Goal: Information Seeking & Learning: Learn about a topic

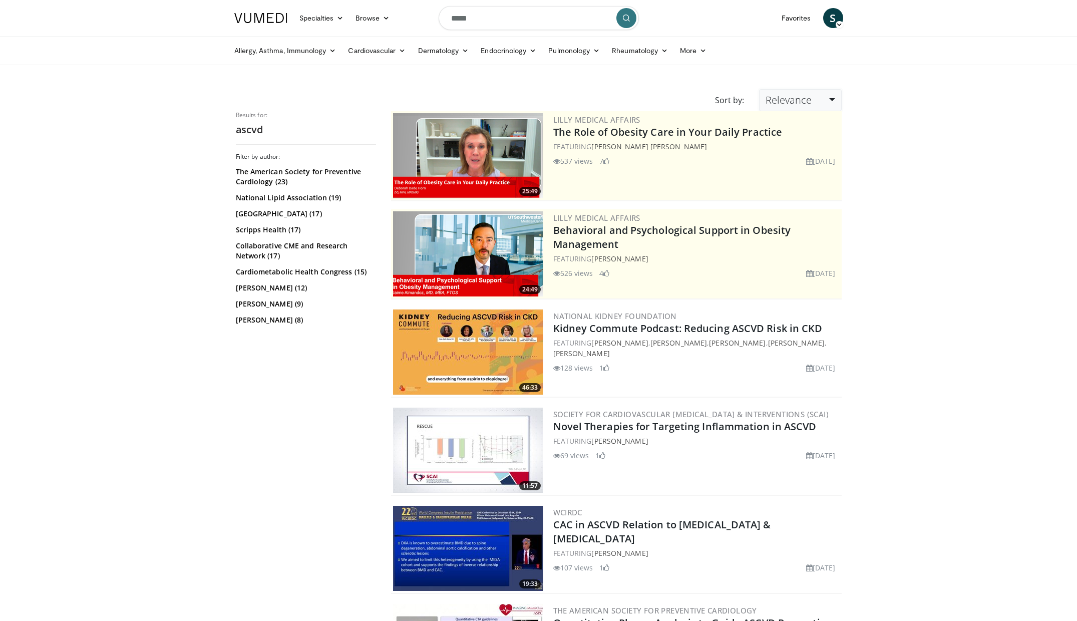
click at [815, 106] on link "Relevance" at bounding box center [800, 100] width 82 height 22
click at [807, 186] on link "Newest" at bounding box center [798, 189] width 79 height 16
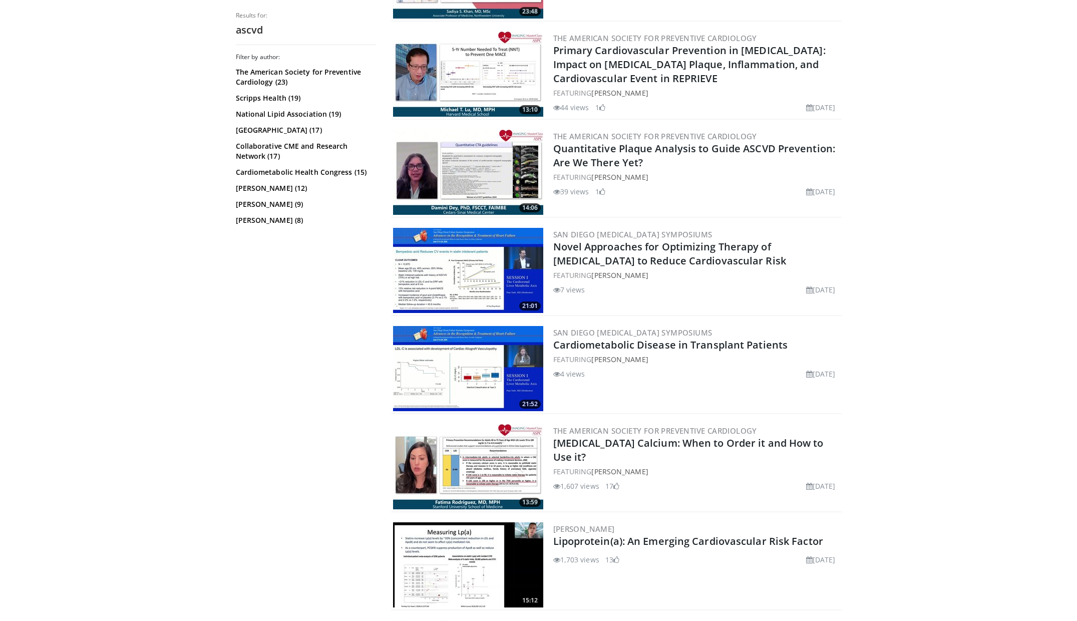
scroll to position [573, 0]
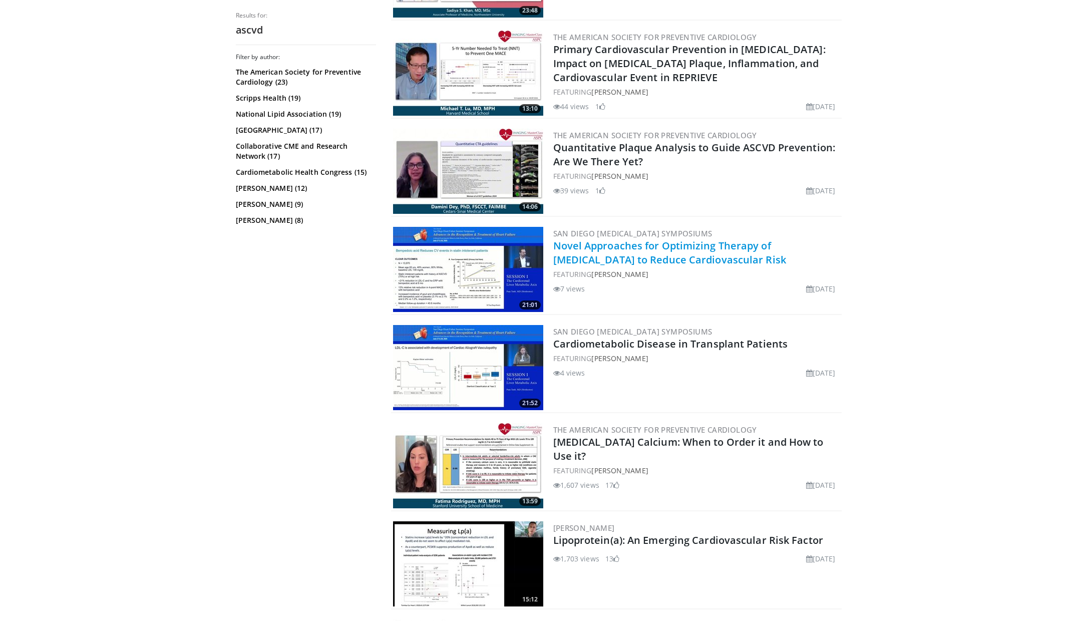
click at [786, 243] on link "Novel Approaches for Optimizing Therapy of Dyslipidemia to Reduce Cardiovascula…" at bounding box center [669, 253] width 233 height 28
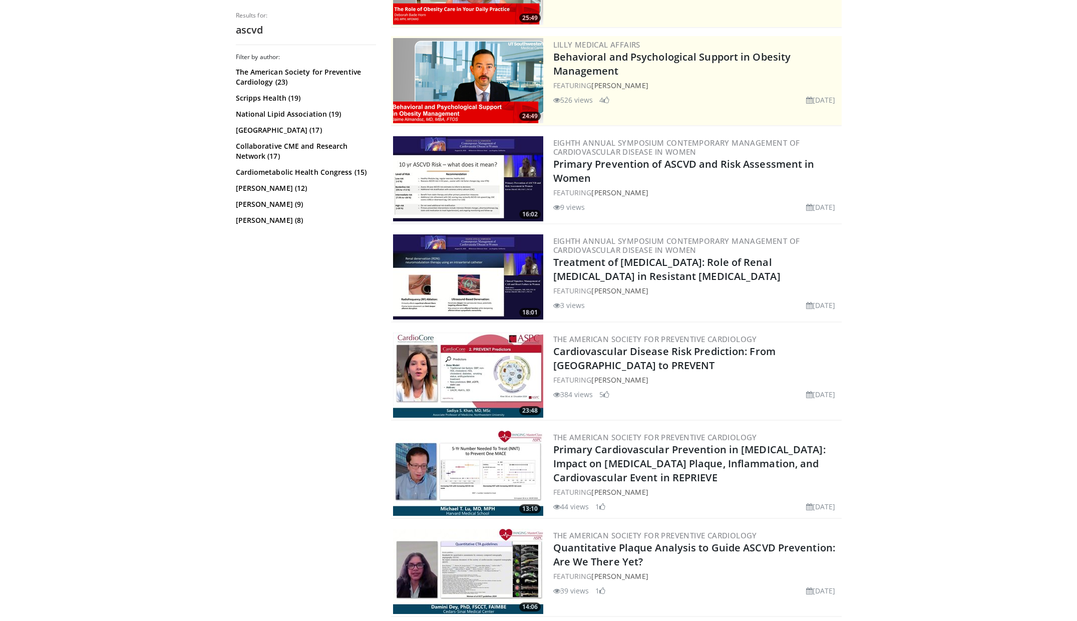
scroll to position [173, 0]
click at [612, 170] on link "Primary Prevention of ASCVD and Risk Assessment in Women" at bounding box center [683, 172] width 261 height 28
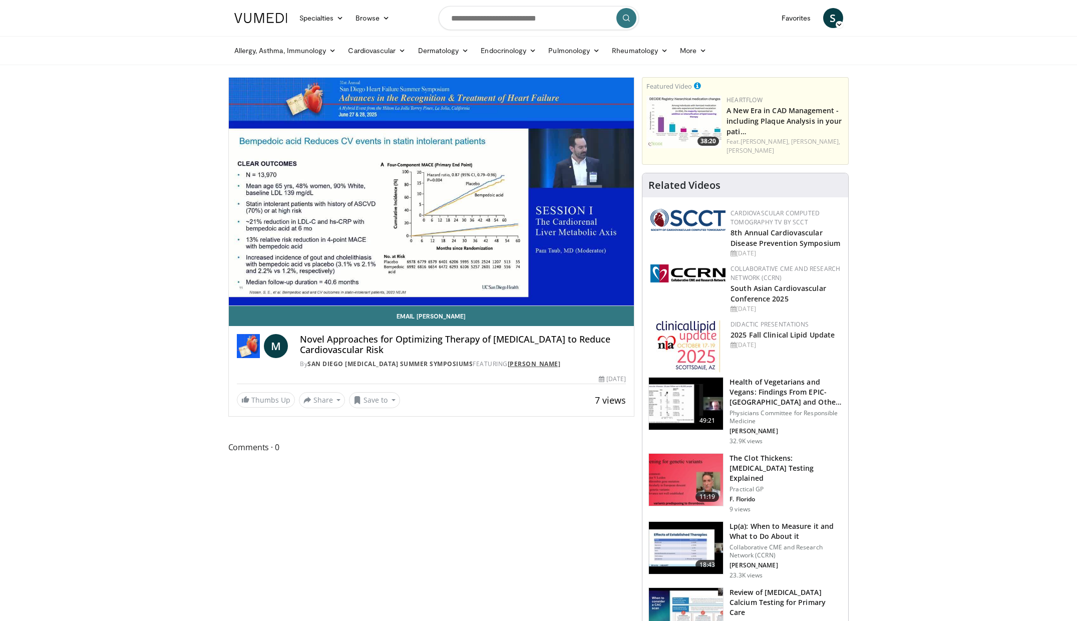
drag, startPoint x: 581, startPoint y: 365, endPoint x: 507, endPoint y: 362, distance: 73.6
click at [507, 362] on div "By San Diego [MEDICAL_DATA] Summer Symposiums FEATURING [PERSON_NAME]" at bounding box center [463, 363] width 326 height 9
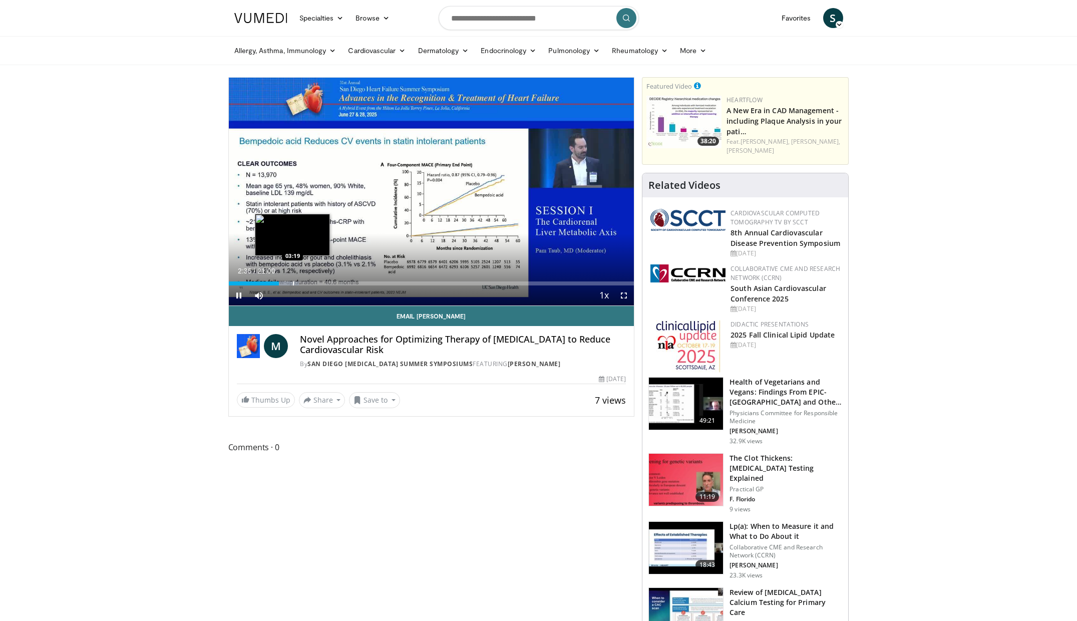
click at [293, 284] on div "Progress Bar" at bounding box center [293, 283] width 1 height 4
click at [315, 283] on div "Progress Bar" at bounding box center [315, 283] width 1 height 4
click at [334, 284] on div "Progress Bar" at bounding box center [334, 283] width 1 height 4
click at [327, 284] on div "05:29" at bounding box center [282, 283] width 106 height 4
click at [321, 284] on div "Progress Bar" at bounding box center [321, 283] width 1 height 4
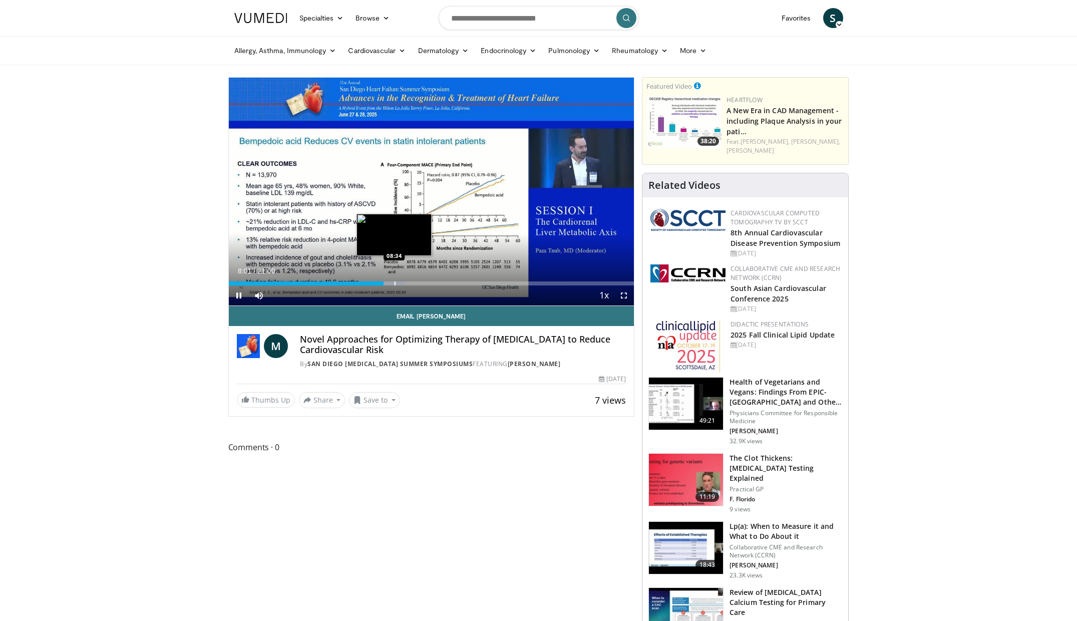
click at [394, 284] on div "Progress Bar" at bounding box center [394, 283] width 1 height 4
click at [410, 284] on div "Progress Bar" at bounding box center [410, 283] width 1 height 4
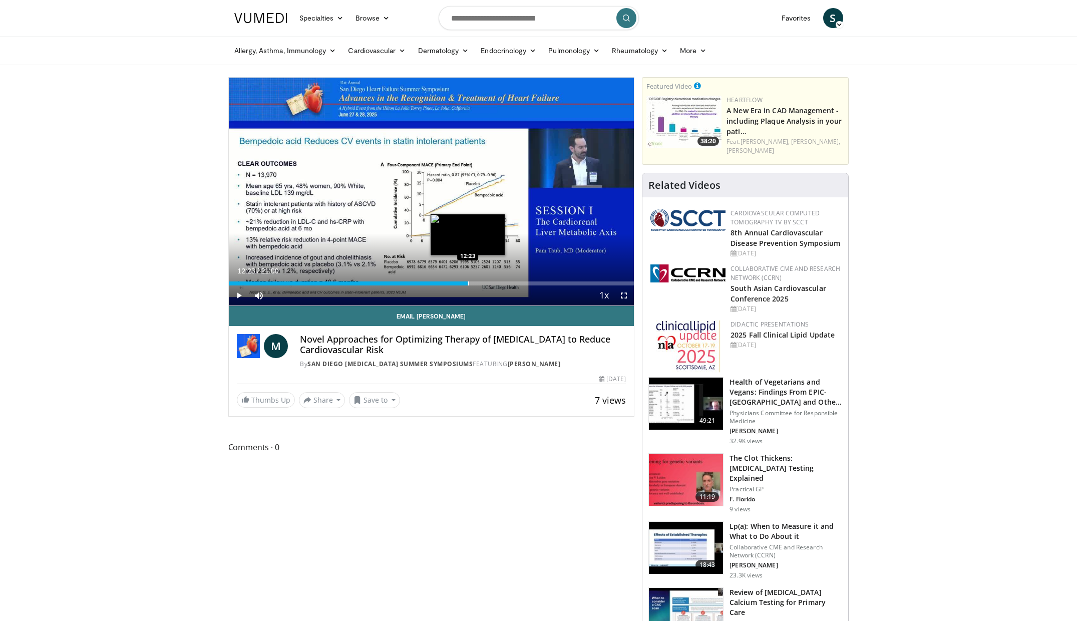
click at [468, 284] on div "Progress Bar" at bounding box center [468, 283] width 1 height 4
click at [484, 284] on div "Progress Bar" at bounding box center [474, 283] width 30 height 4
click at [496, 284] on div "Progress Bar" at bounding box center [496, 283] width 1 height 4
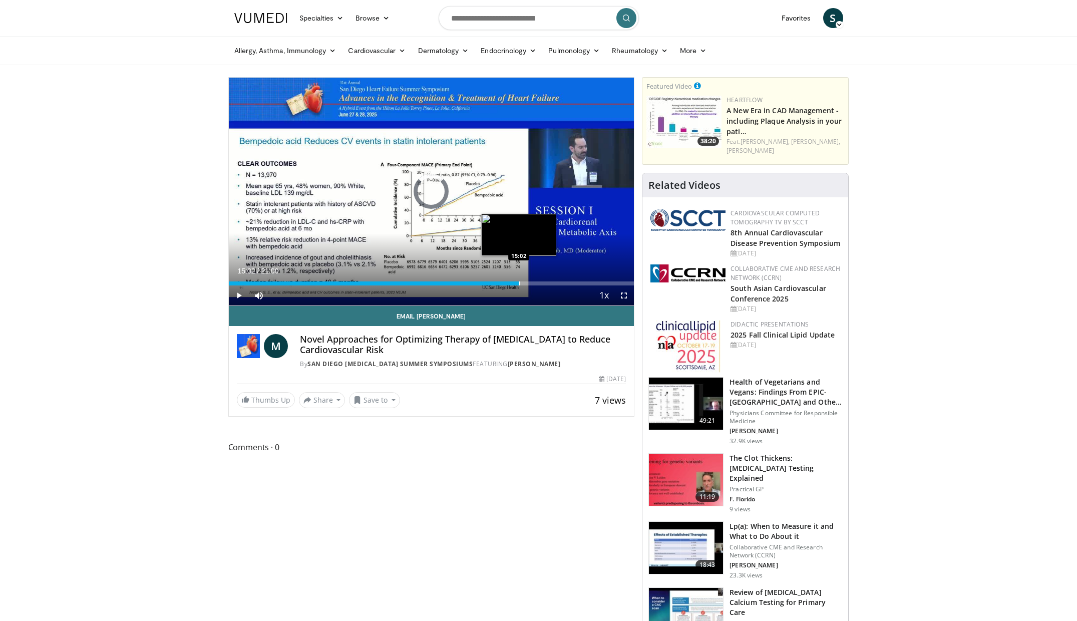
click at [519, 283] on div "Progress Bar" at bounding box center [519, 283] width 1 height 4
click at [542, 282] on div "Progress Bar" at bounding box center [542, 283] width 1 height 4
click at [560, 283] on div "Progress Bar" at bounding box center [560, 283] width 1 height 4
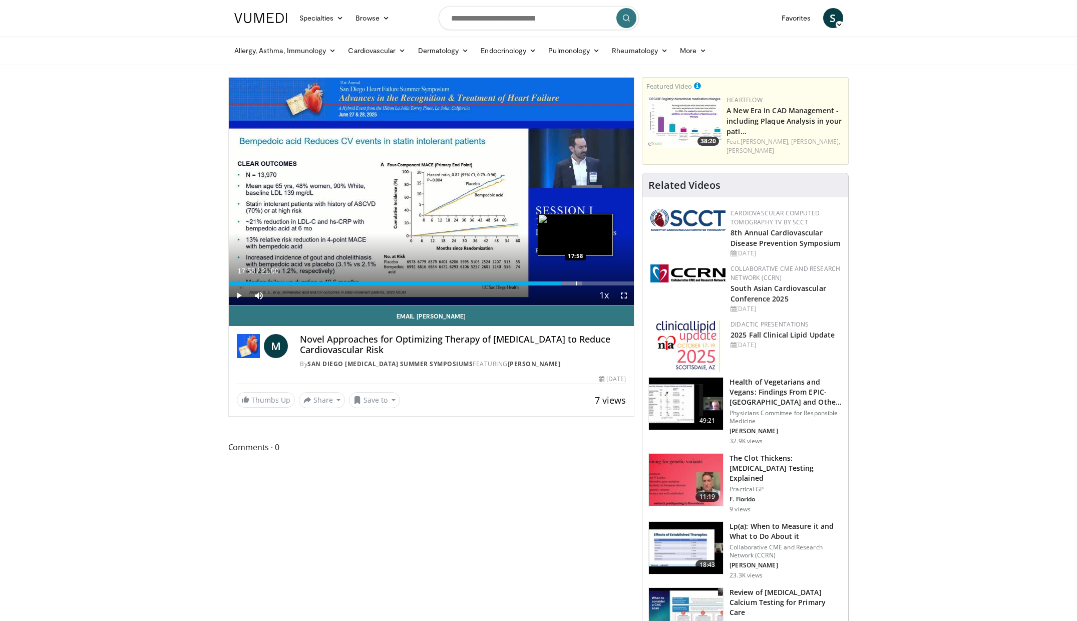
click at [576, 283] on div "Progress Bar" at bounding box center [576, 283] width 1 height 4
click at [593, 283] on div "Progress Bar" at bounding box center [593, 283] width 1 height 4
click at [612, 282] on div "Progress Bar" at bounding box center [612, 283] width 1 height 4
click at [624, 283] on div "Progress Bar" at bounding box center [624, 283] width 1 height 4
click at [627, 283] on div "Progress Bar" at bounding box center [627, 283] width 1 height 4
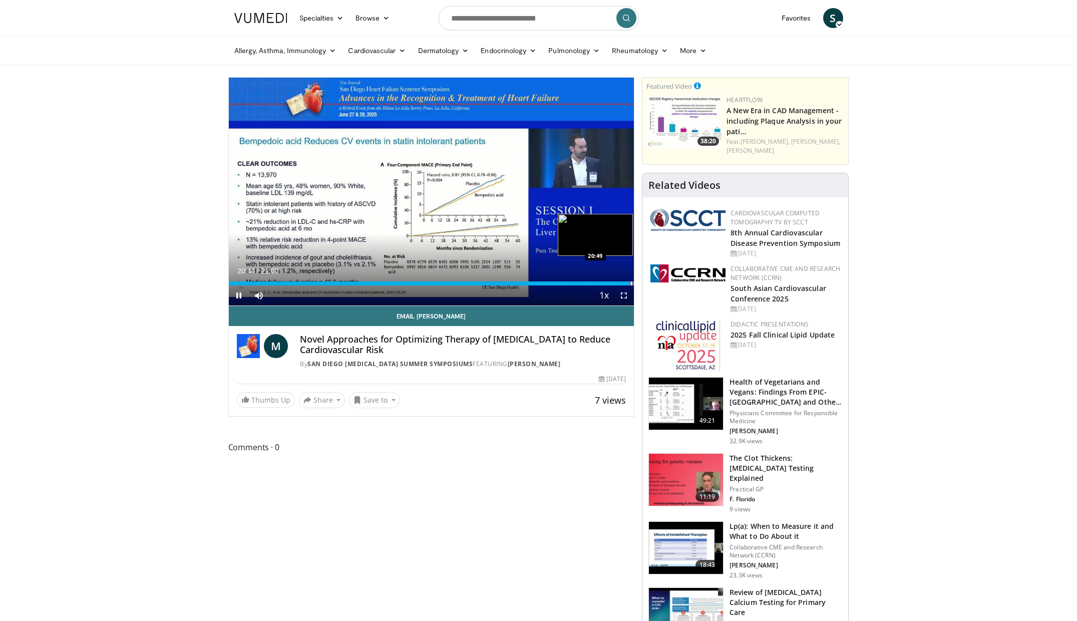
click at [631, 284] on div "Progress Bar" at bounding box center [631, 283] width 1 height 4
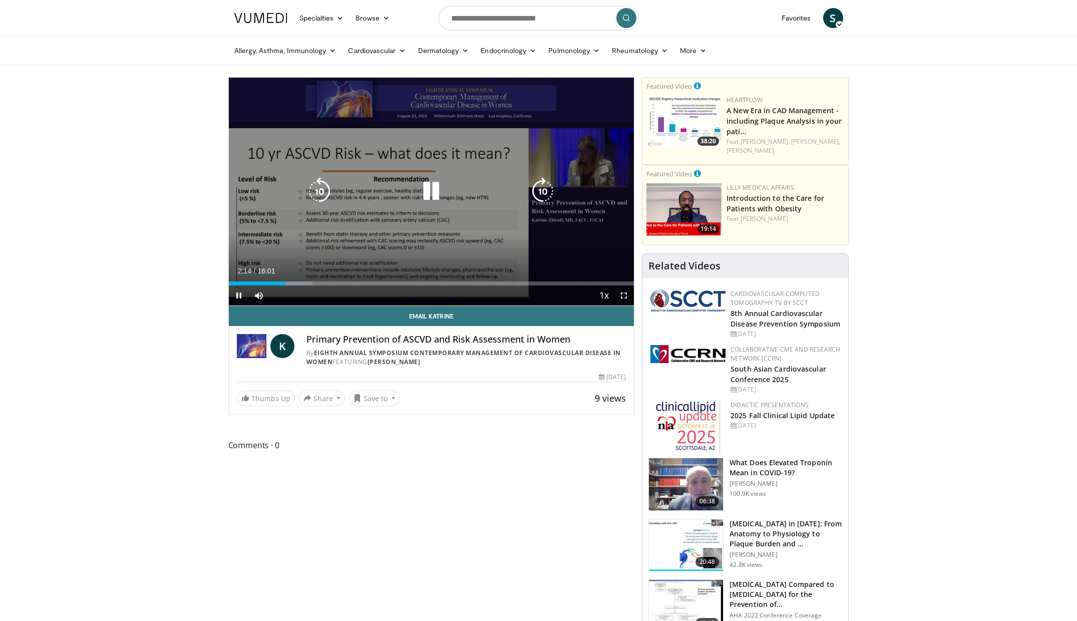
click at [542, 189] on icon "Video Player" at bounding box center [543, 191] width 28 height 28
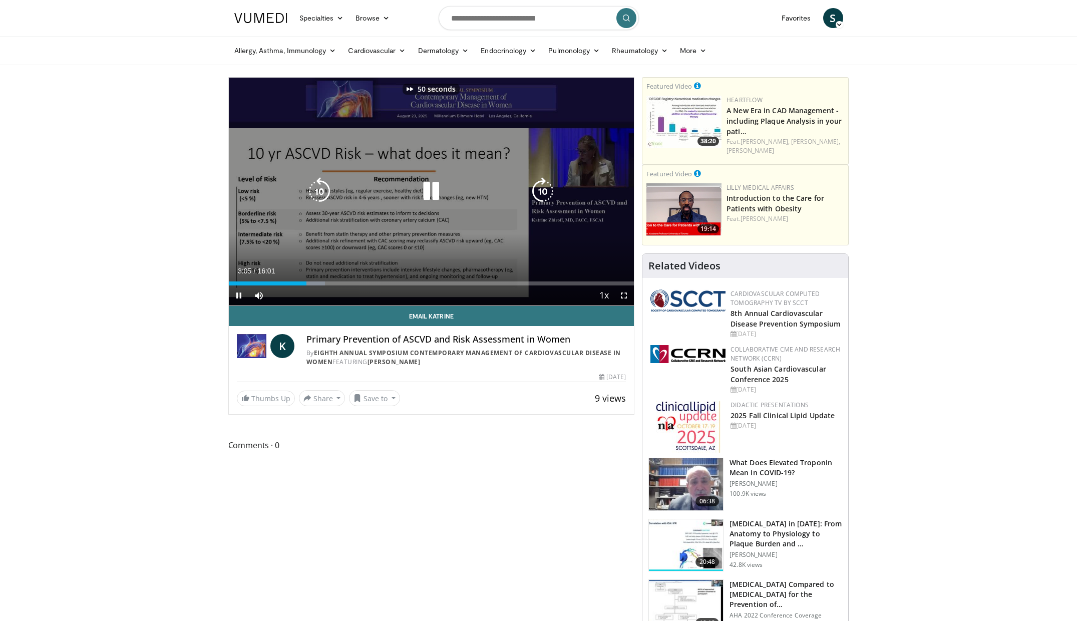
click at [542, 189] on icon "Video Player" at bounding box center [543, 191] width 28 height 28
click at [313, 194] on icon "Video Player" at bounding box center [319, 191] width 28 height 28
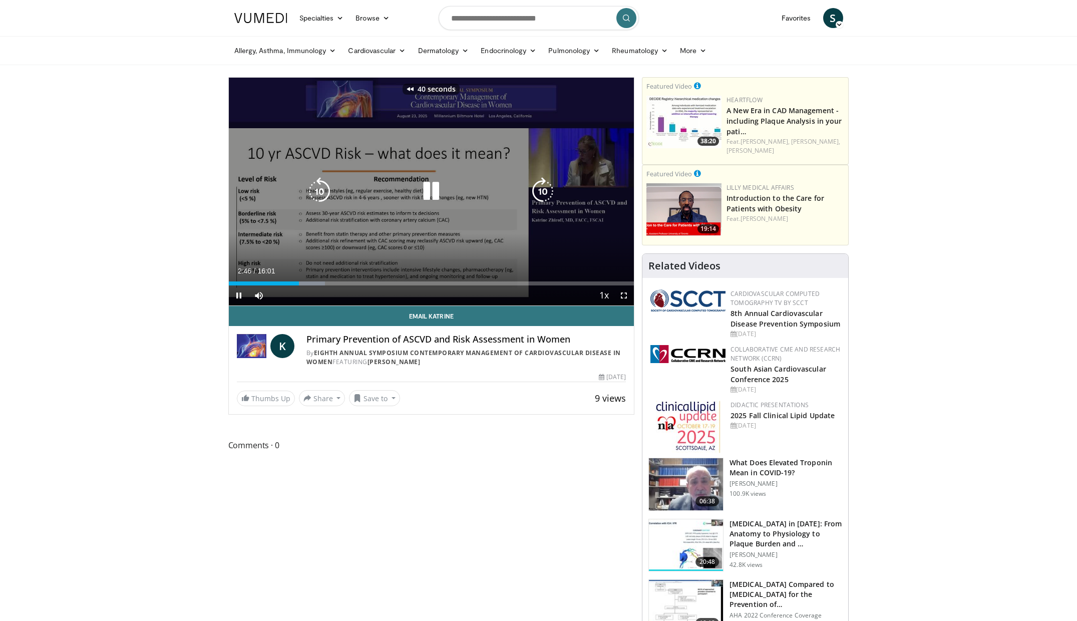
click at [540, 191] on icon "Video Player" at bounding box center [543, 191] width 28 height 28
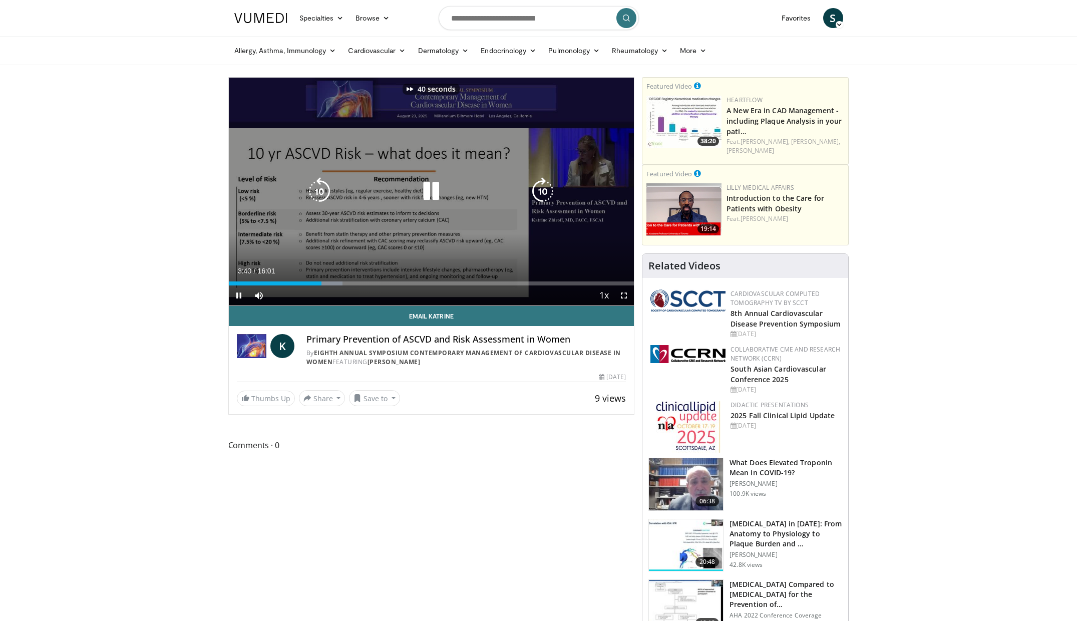
click at [540, 191] on icon "Video Player" at bounding box center [543, 191] width 28 height 28
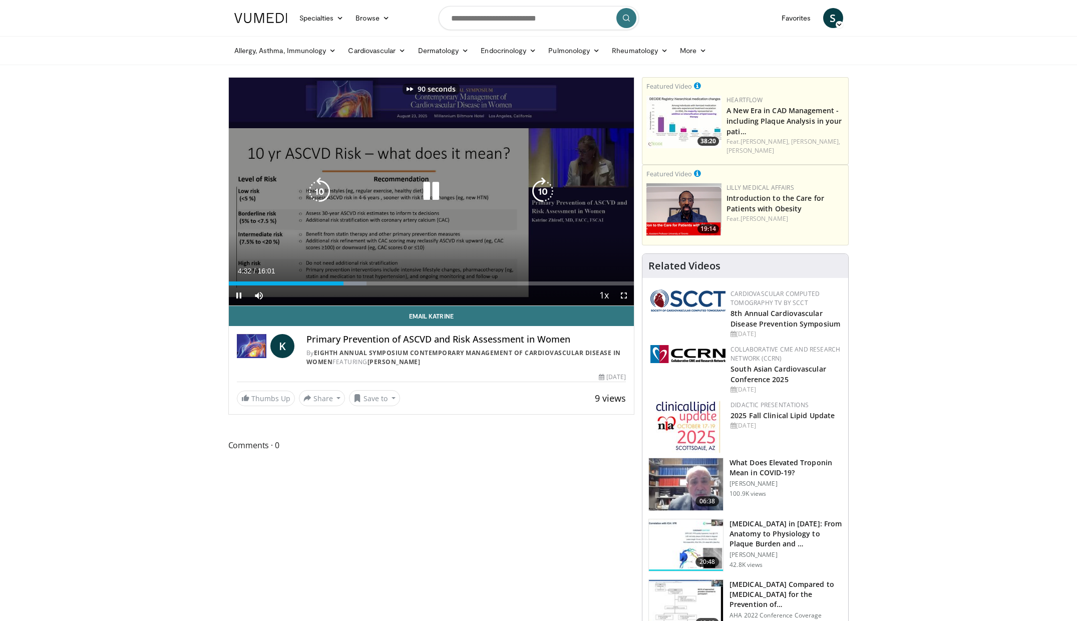
click at [540, 191] on icon "Video Player" at bounding box center [543, 191] width 28 height 28
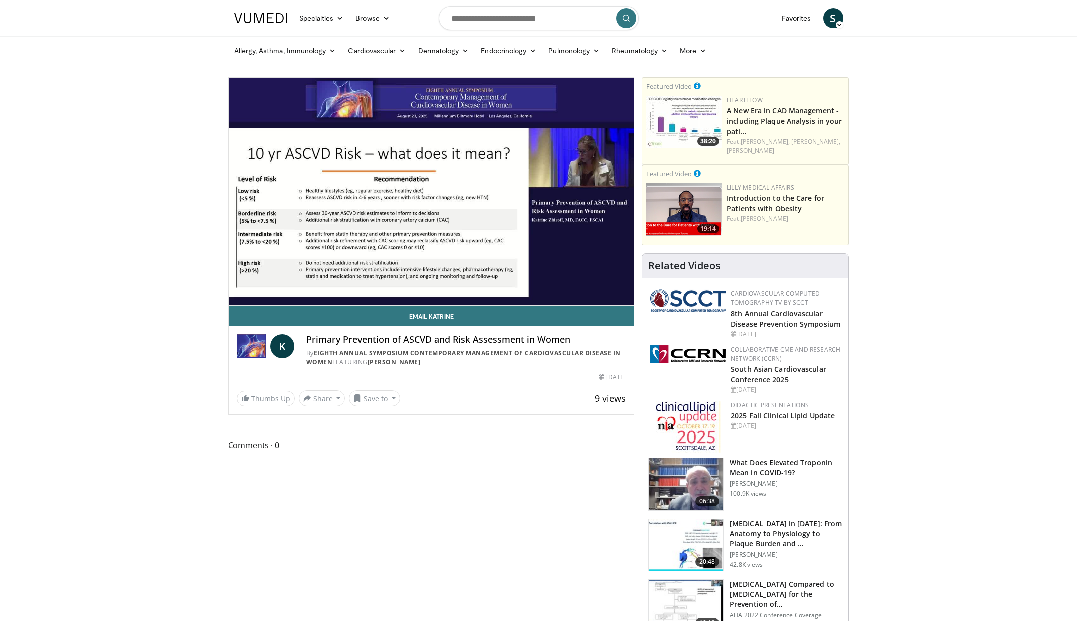
click at [540, 191] on div "110 seconds Tap to unmute" at bounding box center [431, 192] width 405 height 228
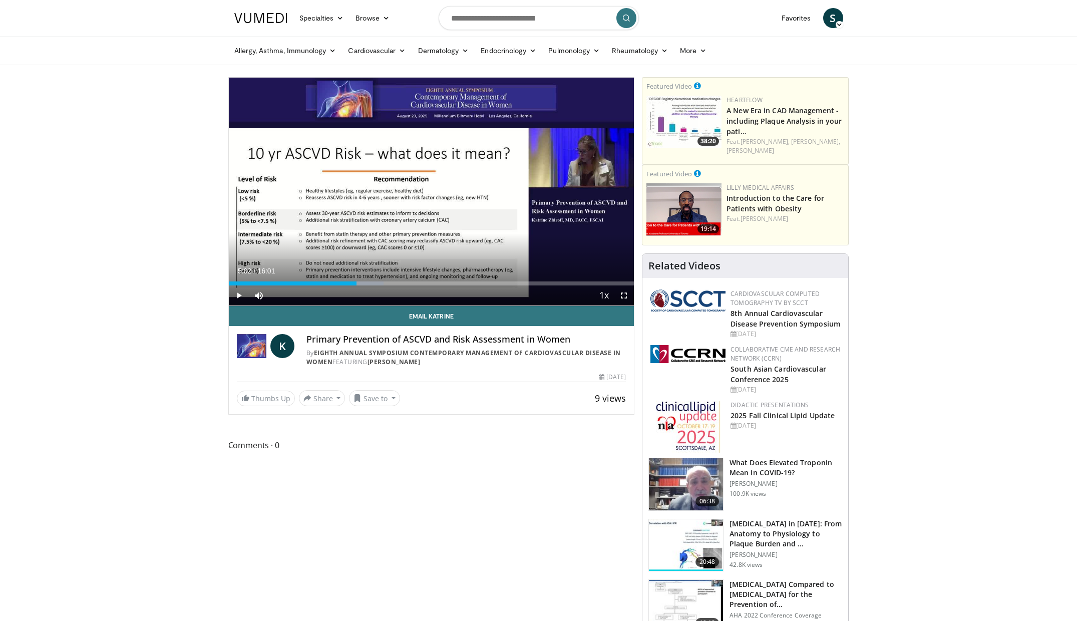
click at [540, 191] on div "110 seconds Tap to unmute" at bounding box center [431, 192] width 405 height 228
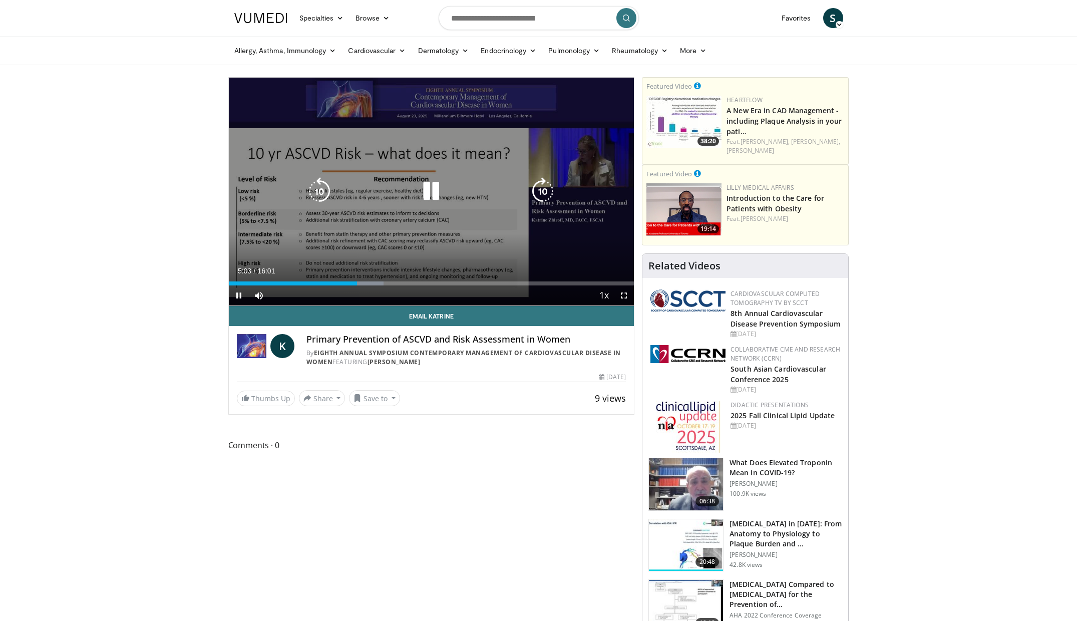
click at [553, 193] on icon "Video Player" at bounding box center [543, 191] width 28 height 28
click at [550, 192] on icon "Video Player" at bounding box center [543, 191] width 28 height 28
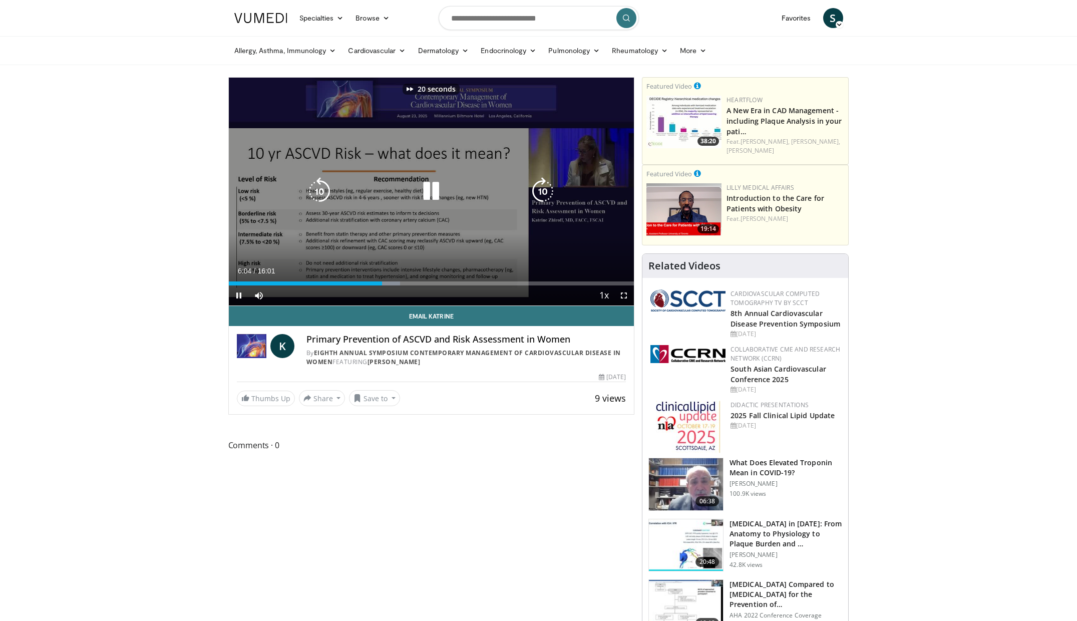
click at [550, 192] on icon "Video Player" at bounding box center [543, 191] width 28 height 28
click at [296, 183] on div "40 seconds Tap to unmute" at bounding box center [431, 192] width 405 height 228
click at [321, 187] on icon "Video Player" at bounding box center [319, 191] width 28 height 28
click at [338, 224] on div "10 seconds Tap to unmute" at bounding box center [431, 192] width 405 height 228
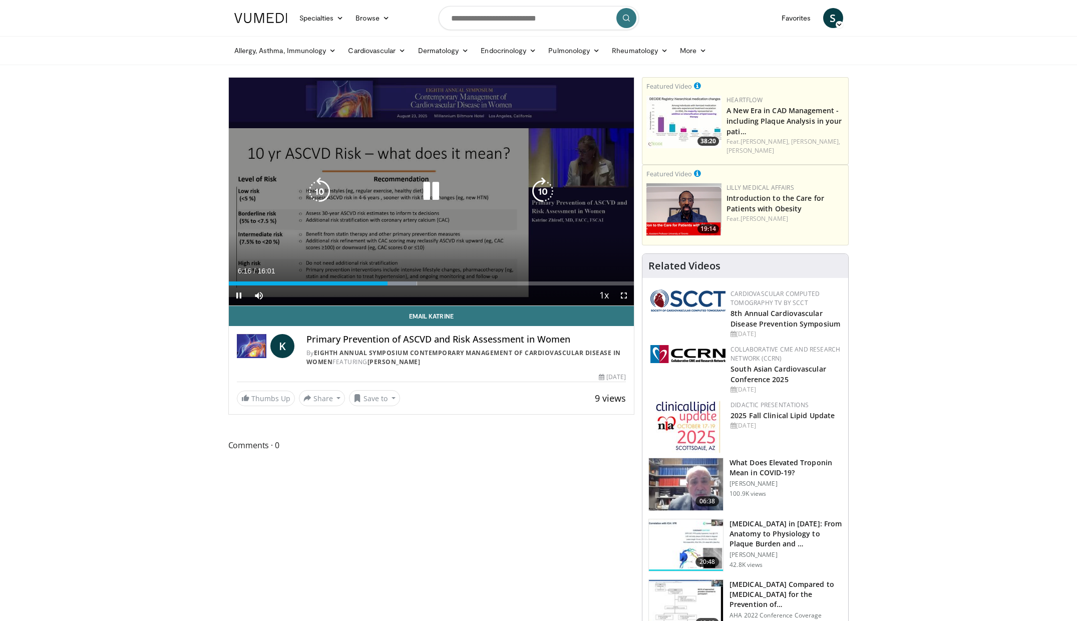
click at [535, 184] on icon "Video Player" at bounding box center [543, 191] width 28 height 28
click at [538, 185] on icon "Video Player" at bounding box center [543, 191] width 28 height 28
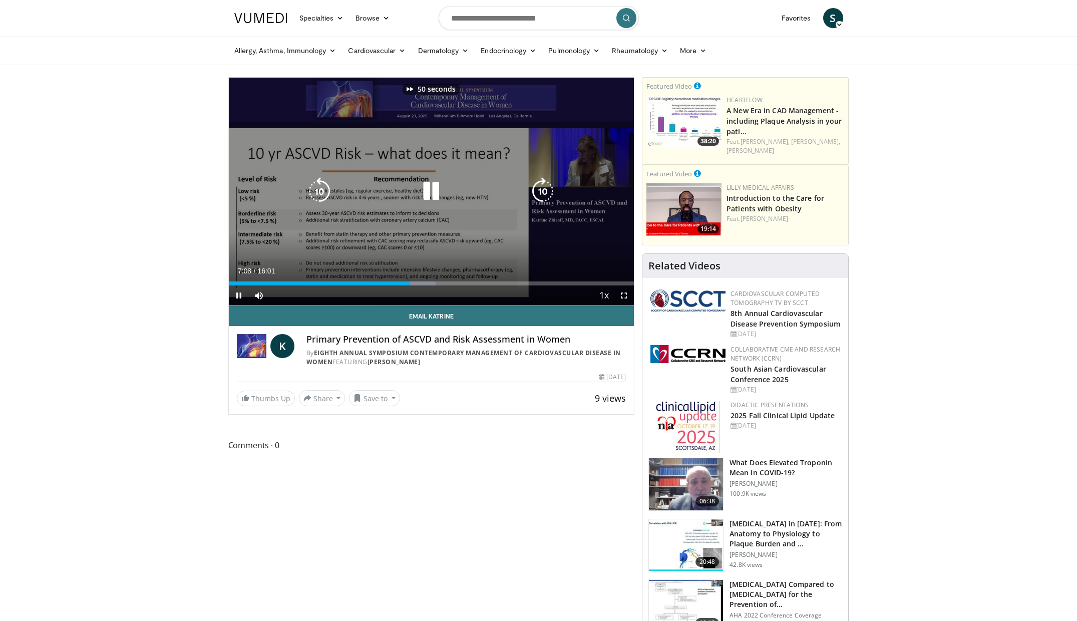
click at [538, 185] on icon "Video Player" at bounding box center [543, 191] width 28 height 28
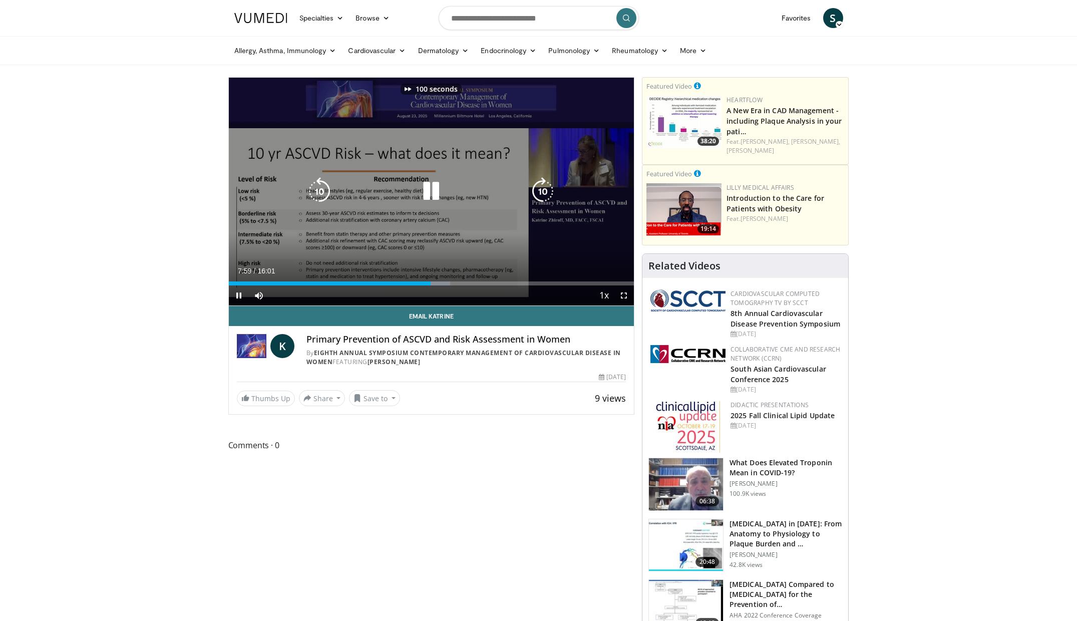
click at [538, 185] on icon "Video Player" at bounding box center [543, 191] width 28 height 28
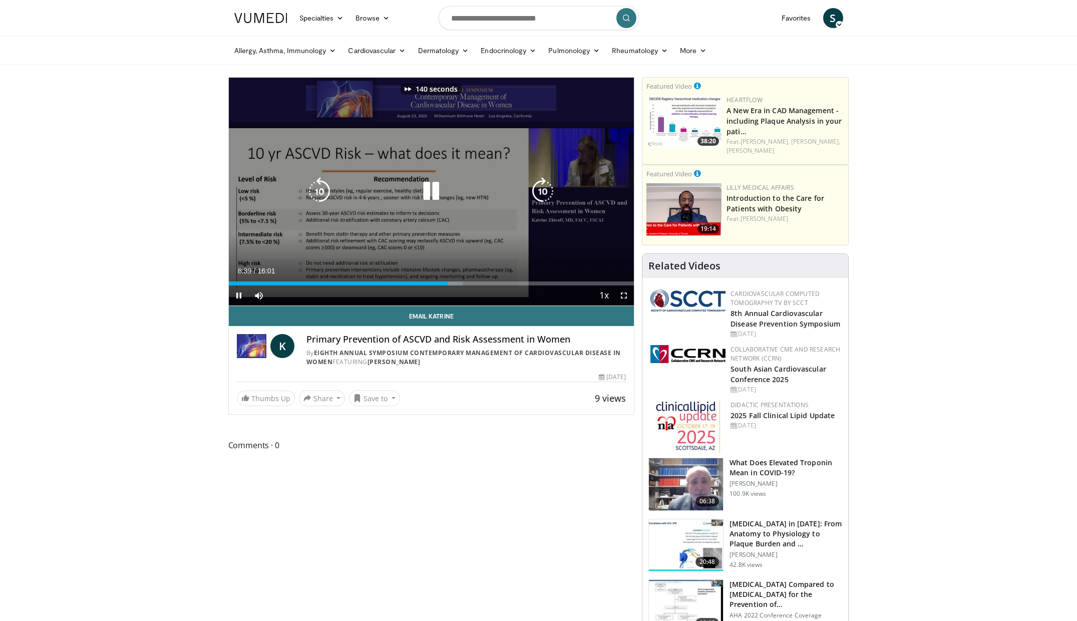
click at [538, 185] on icon "Video Player" at bounding box center [543, 191] width 28 height 28
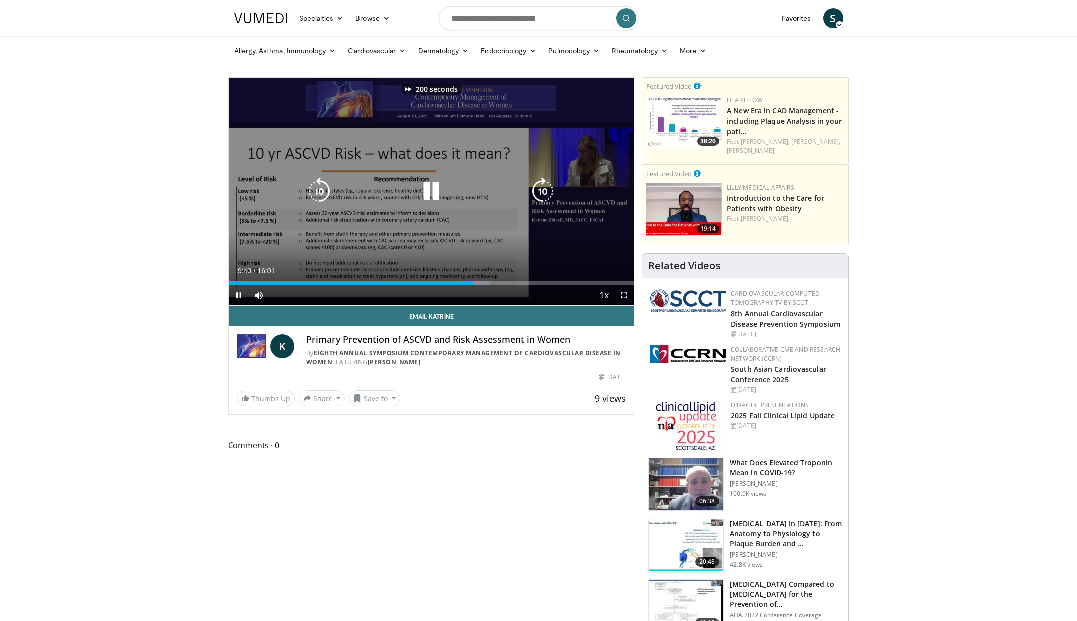
click at [538, 185] on icon "Video Player" at bounding box center [543, 191] width 28 height 28
click at [547, 196] on icon "Video Player" at bounding box center [543, 191] width 28 height 28
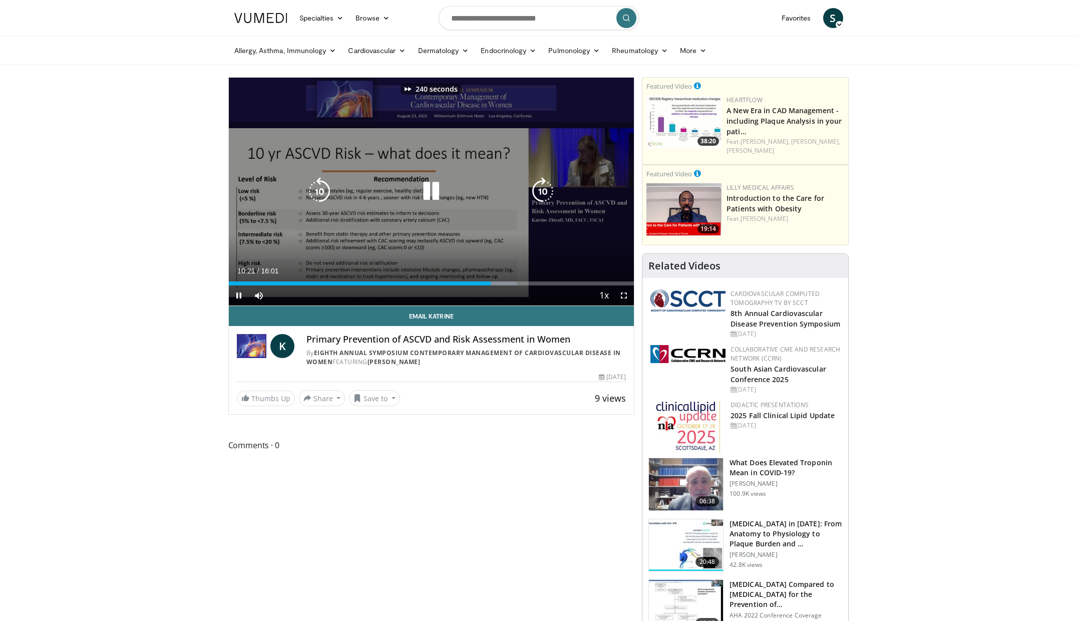
click at [547, 196] on icon "Video Player" at bounding box center [543, 191] width 28 height 28
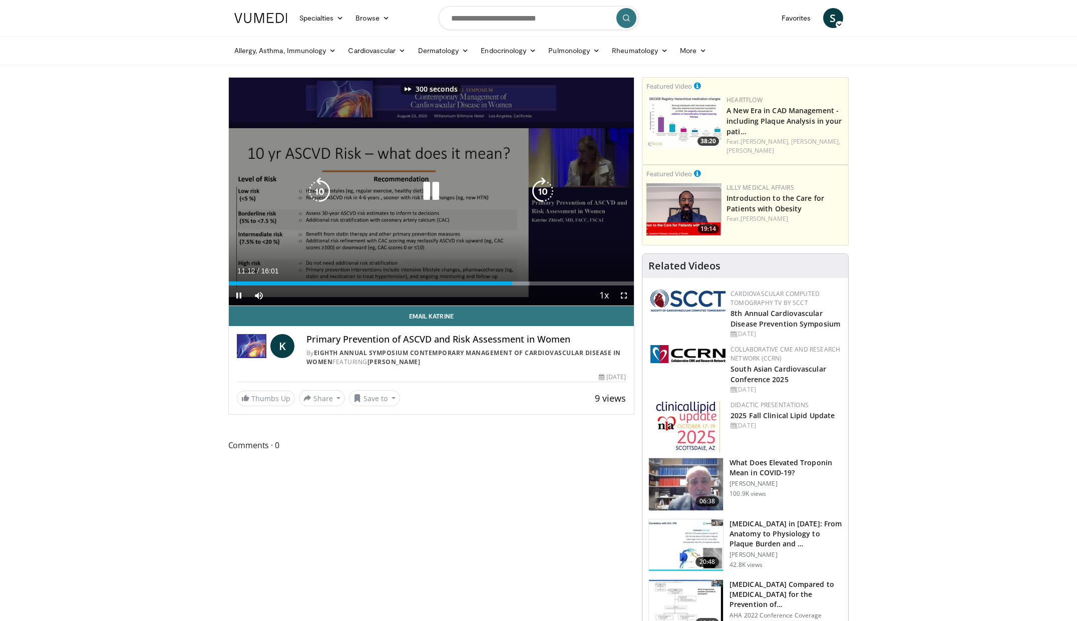
click at [547, 196] on icon "Video Player" at bounding box center [543, 191] width 28 height 28
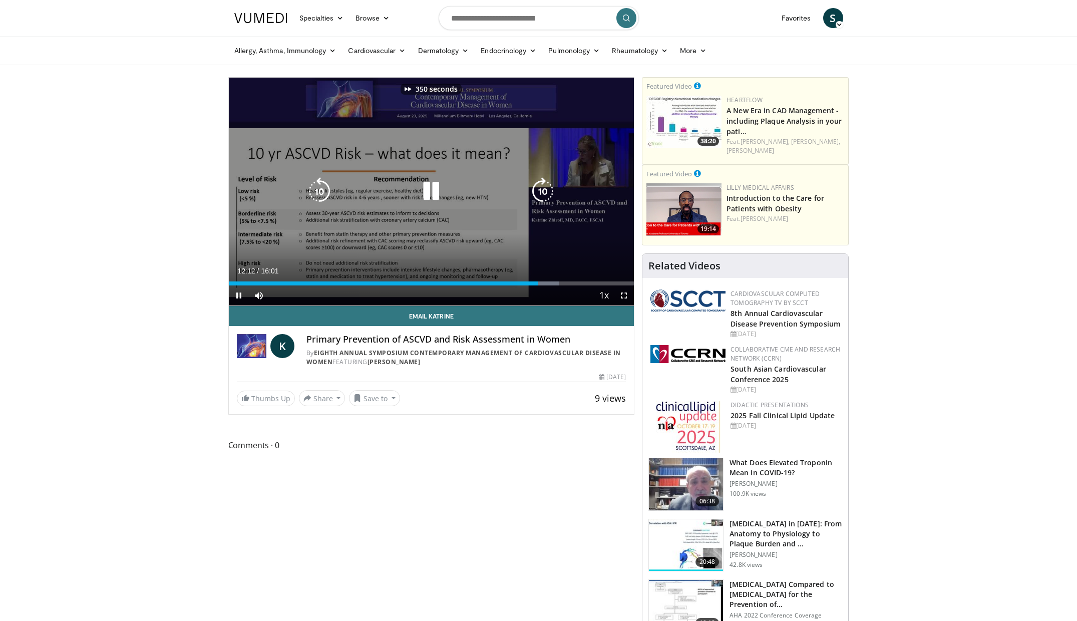
click at [547, 196] on icon "Video Player" at bounding box center [543, 191] width 28 height 28
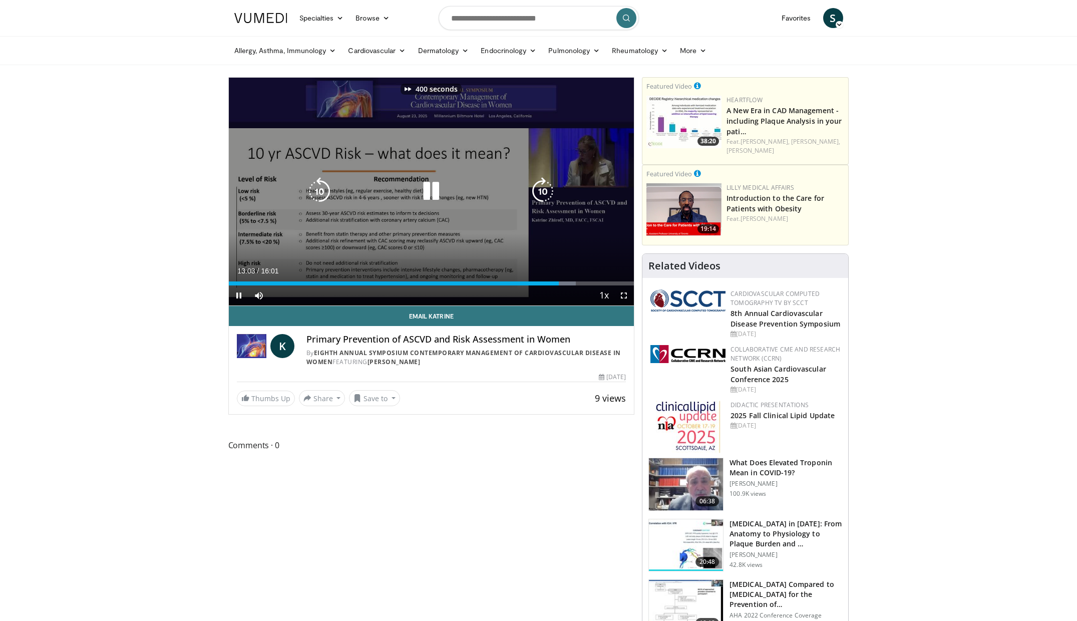
click at [547, 196] on icon "Video Player" at bounding box center [543, 191] width 28 height 28
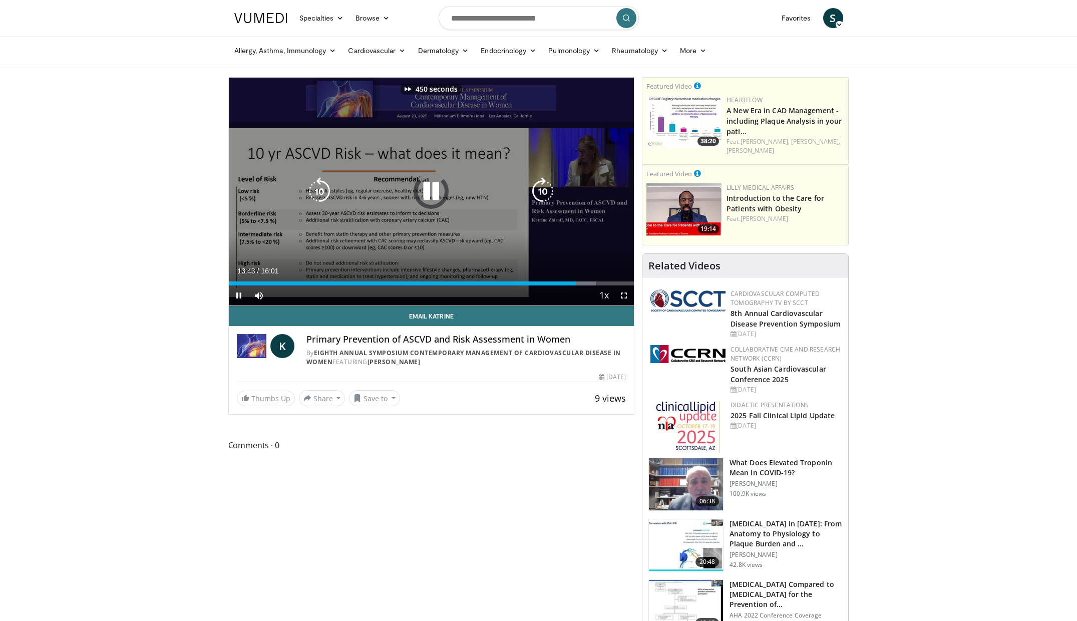
click at [547, 196] on icon "Video Player" at bounding box center [543, 191] width 28 height 28
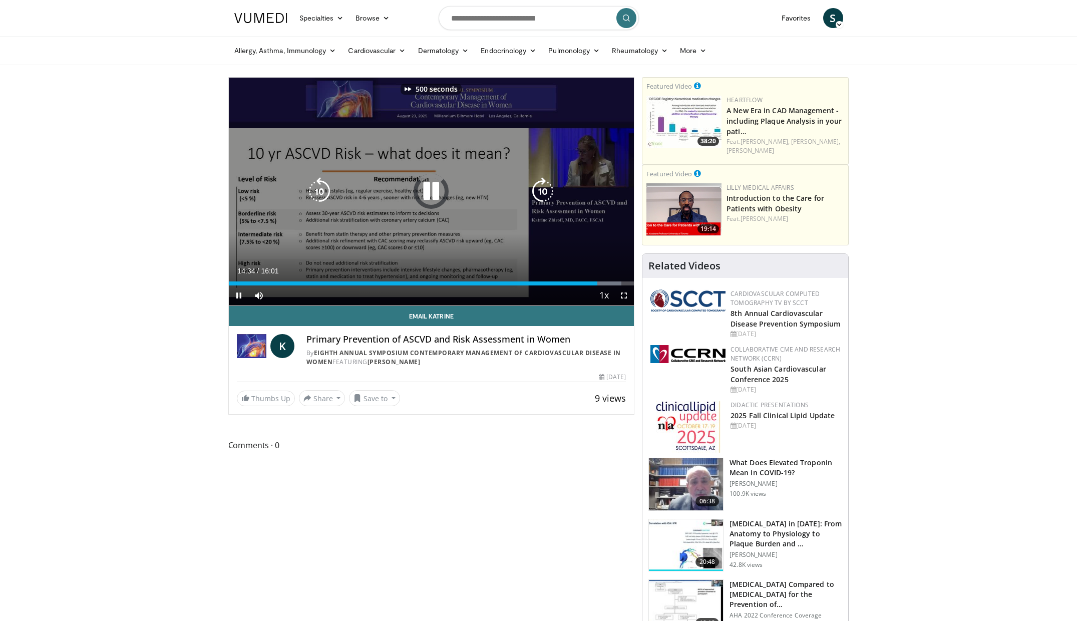
click at [547, 196] on icon "Video Player" at bounding box center [543, 191] width 28 height 28
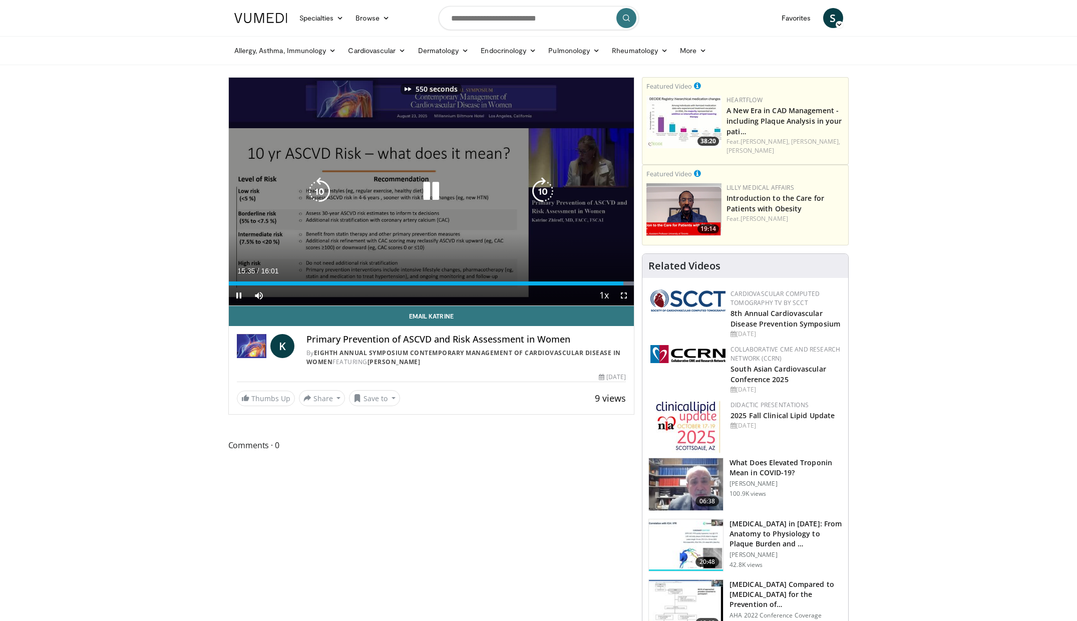
click at [547, 196] on icon "Video Player" at bounding box center [543, 191] width 28 height 28
